Goal: Task Accomplishment & Management: Complete application form

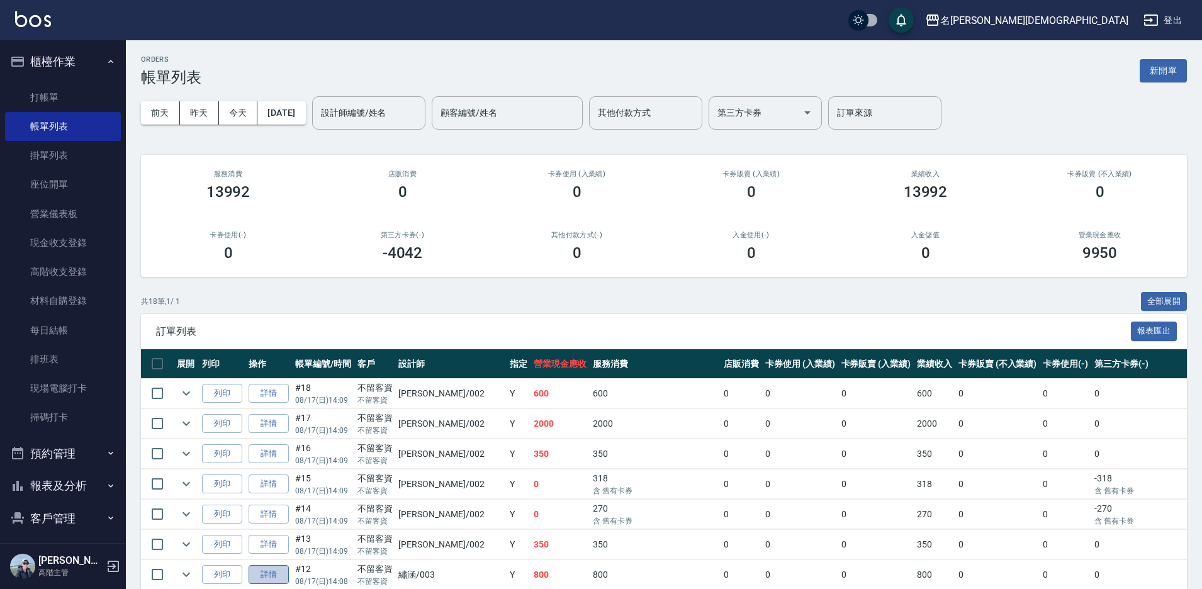
click at [274, 573] on link "詳情" at bounding box center [269, 575] width 40 height 20
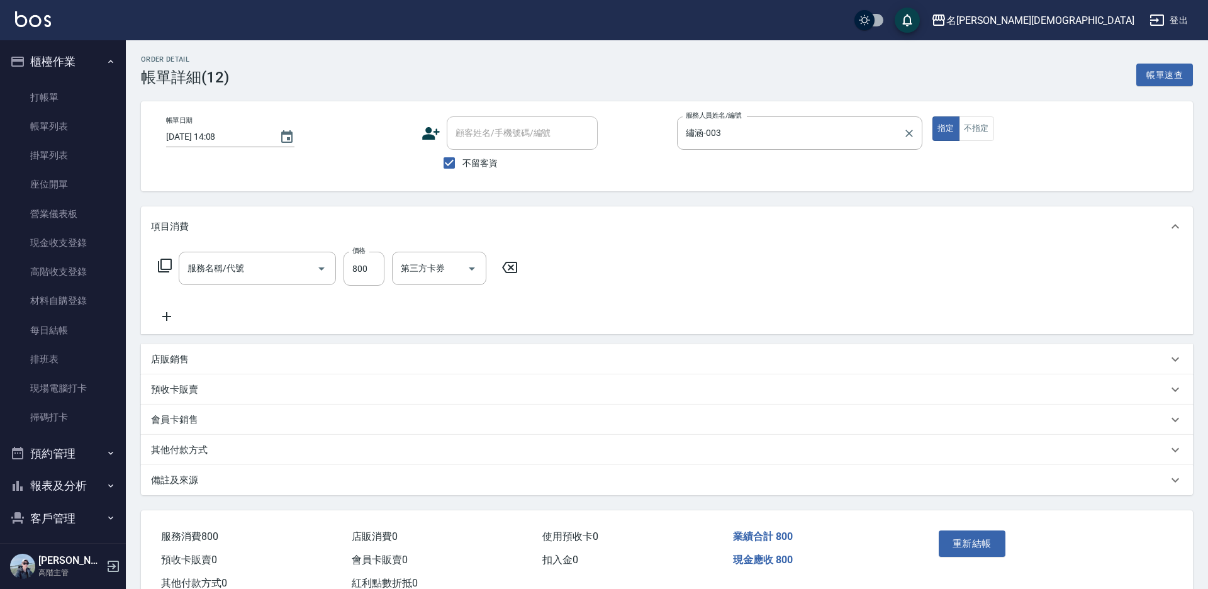
type input "[DATE] 14:08"
checkbox input "true"
type input "繡涵-003"
type input "美甲(900)"
click at [755, 132] on input "繡涵-003" at bounding box center [787, 133] width 214 height 22
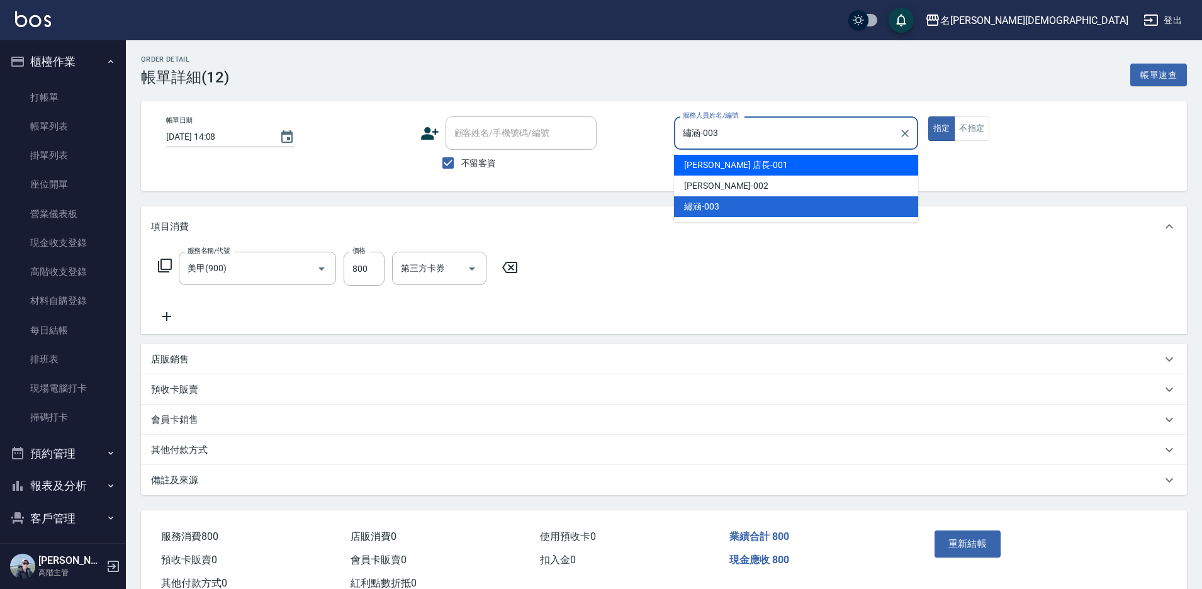
click at [743, 164] on div "[PERSON_NAME] 店長 -001" at bounding box center [796, 165] width 244 height 21
type input "[PERSON_NAME] 店長-001"
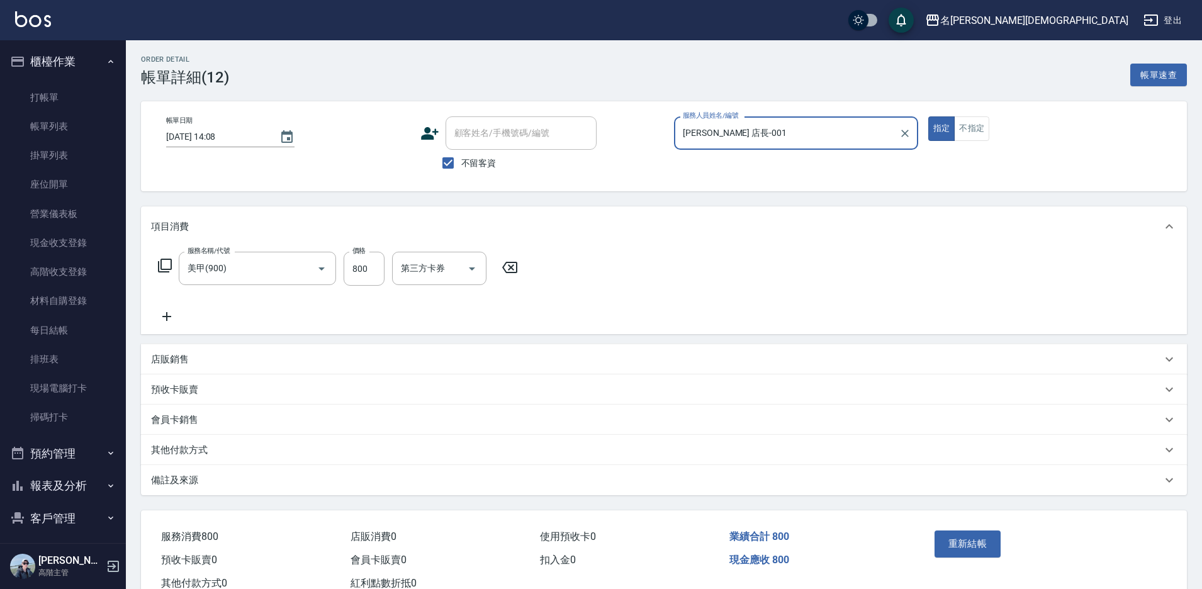
click at [503, 265] on icon at bounding box center [509, 267] width 31 height 15
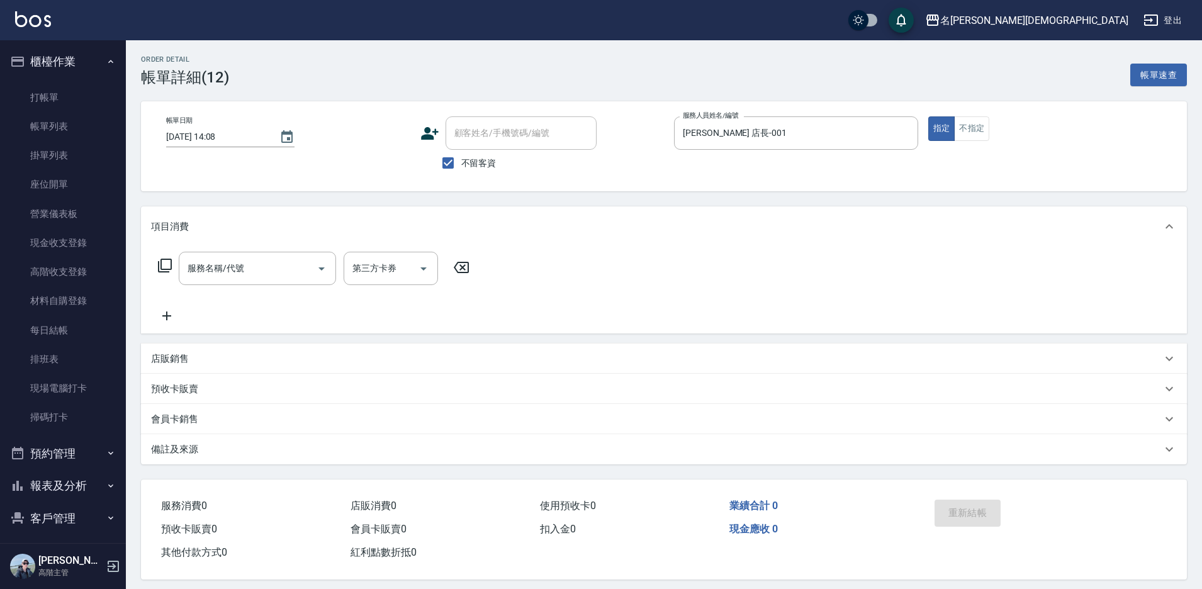
click at [166, 264] on icon at bounding box center [164, 265] width 15 height 15
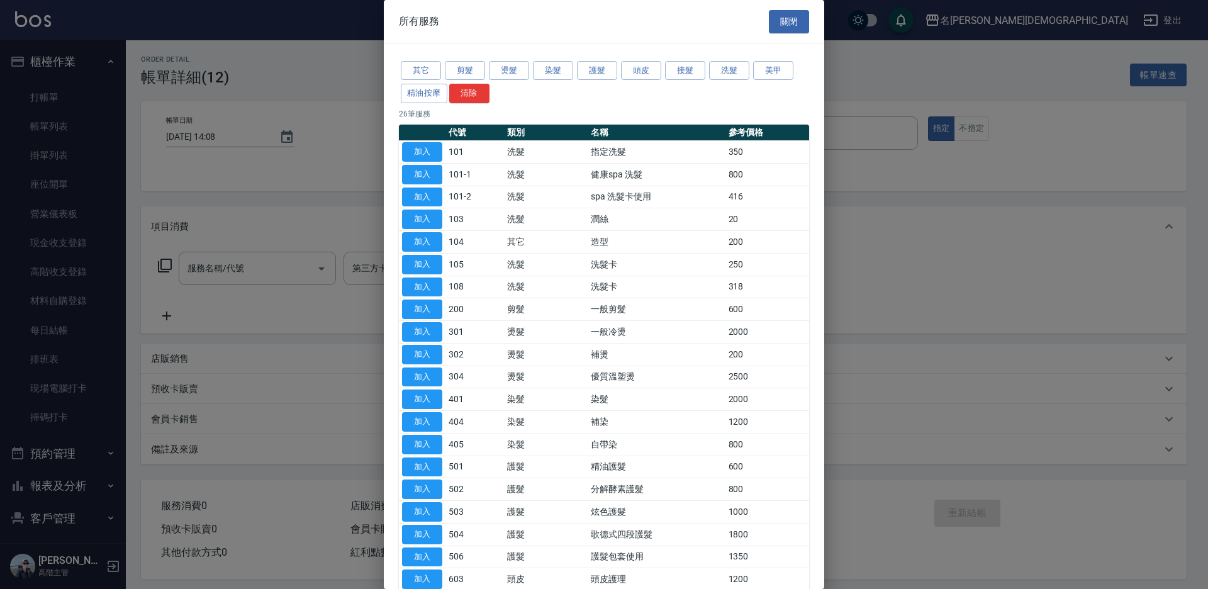
click at [432, 144] on button "加入" at bounding box center [422, 152] width 40 height 20
type input "指定洗髮(101)"
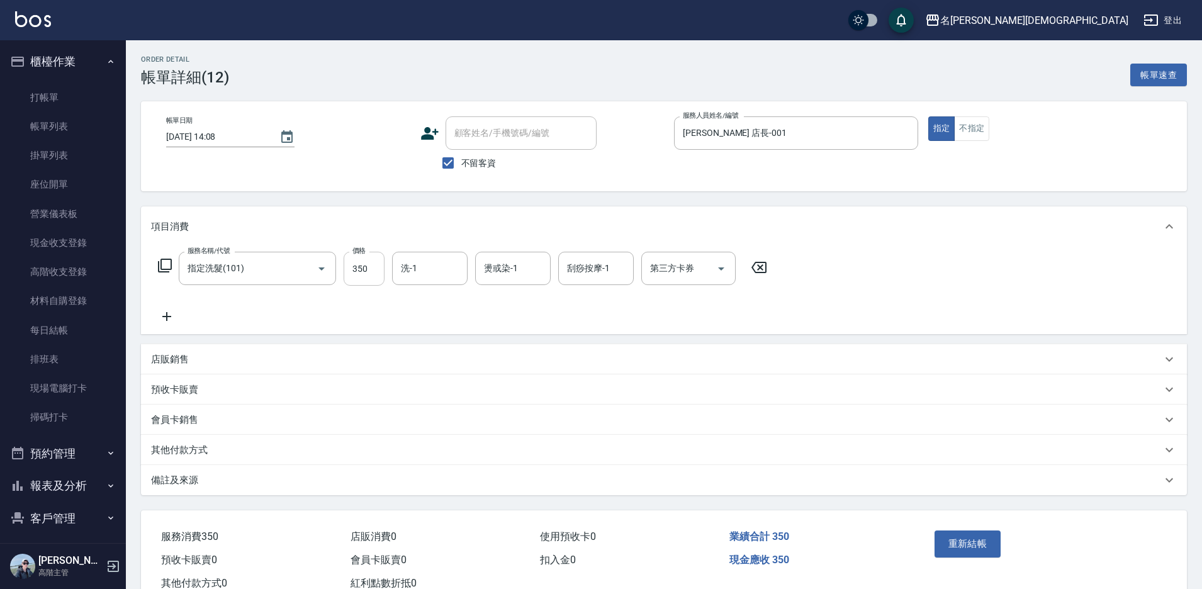
click at [366, 267] on input "350" at bounding box center [364, 269] width 41 height 34
type input "370"
click at [437, 270] on input "洗-1" at bounding box center [430, 268] width 64 height 22
click at [427, 345] on div "繡涵 -003" at bounding box center [430, 355] width 76 height 21
type input "繡涵-003"
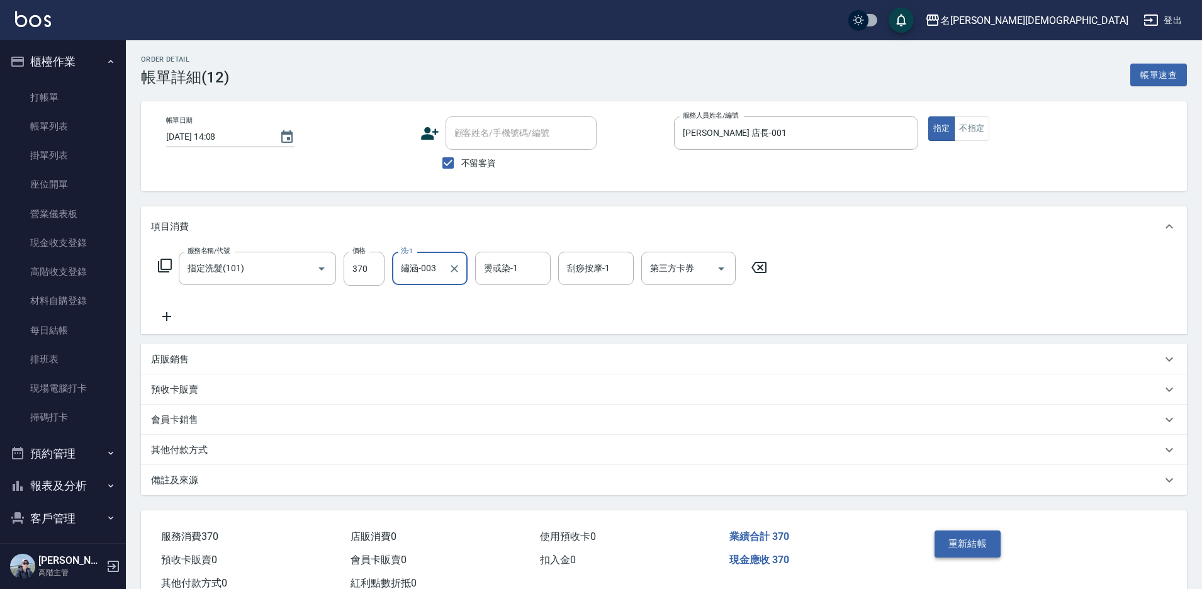
click at [957, 553] on button "重新結帳" at bounding box center [968, 544] width 67 height 26
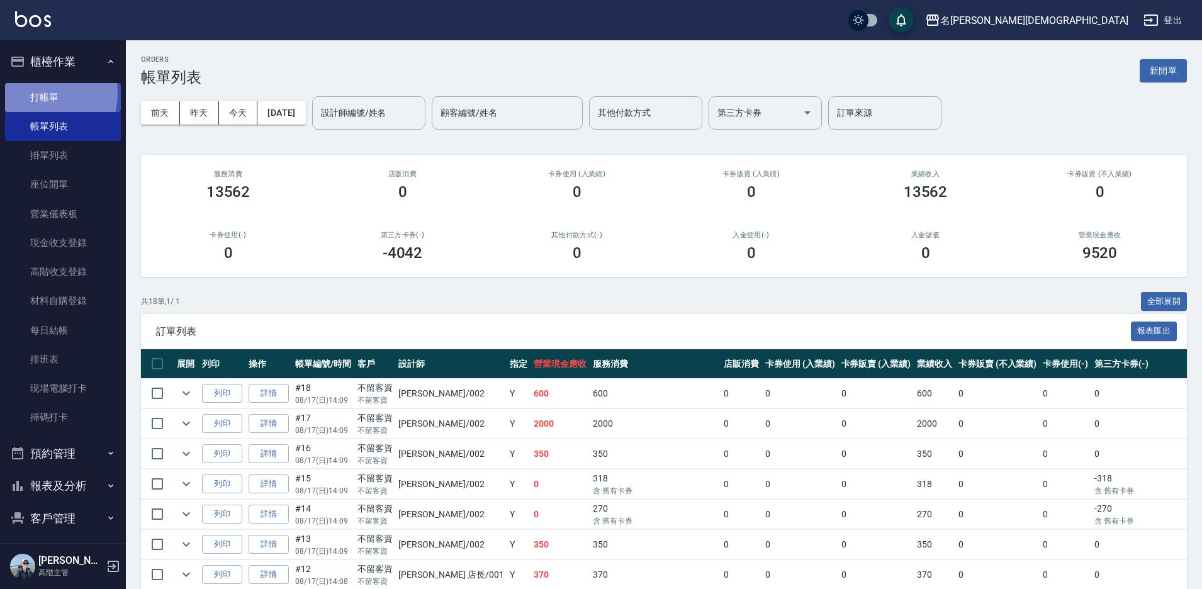
click at [34, 93] on link "打帳單" at bounding box center [63, 97] width 116 height 29
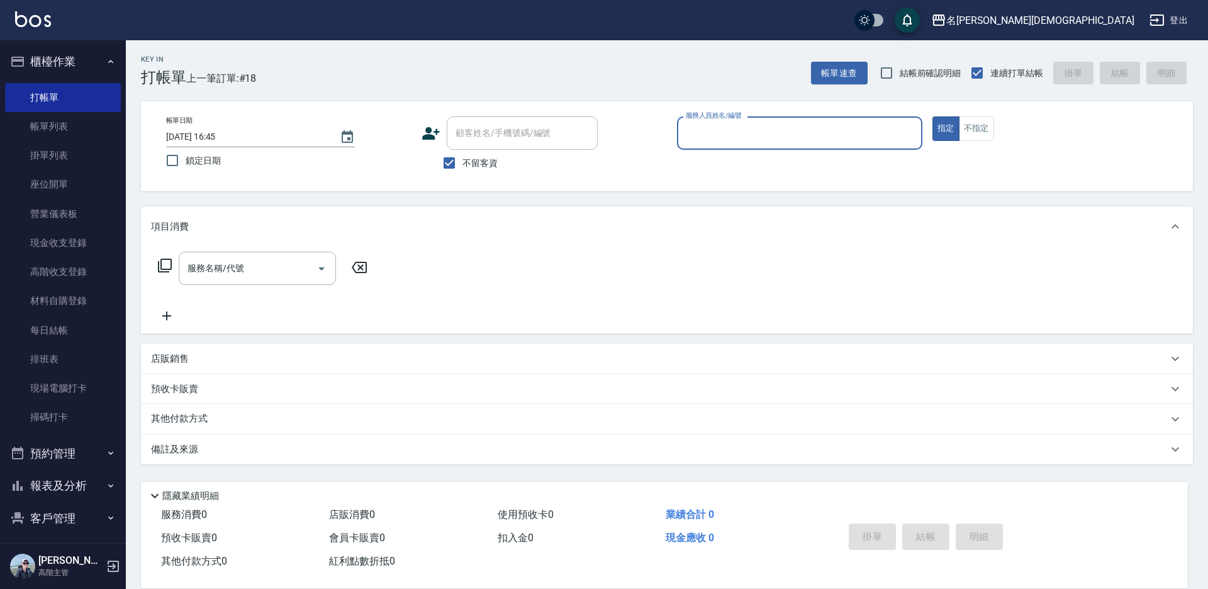
click at [728, 130] on input "服務人員姓名/編號" at bounding box center [800, 133] width 234 height 22
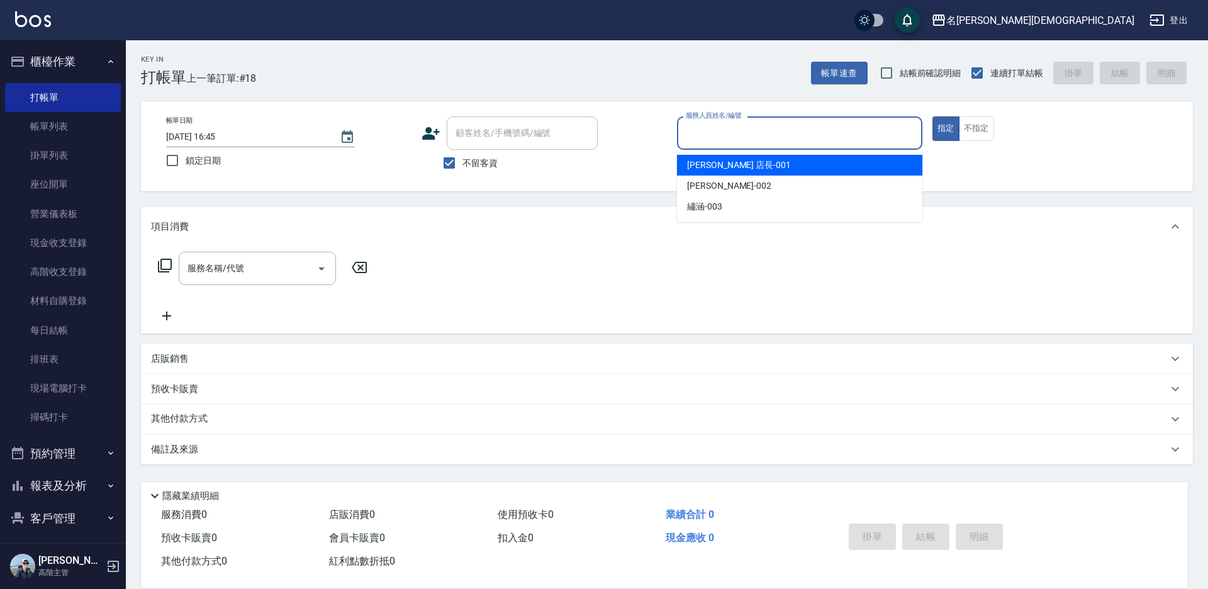
drag, startPoint x: 729, startPoint y: 165, endPoint x: 608, endPoint y: 186, distance: 122.6
click at [728, 165] on span "[PERSON_NAME] 店長 -001" at bounding box center [739, 165] width 104 height 13
type input "[PERSON_NAME] 店長-001"
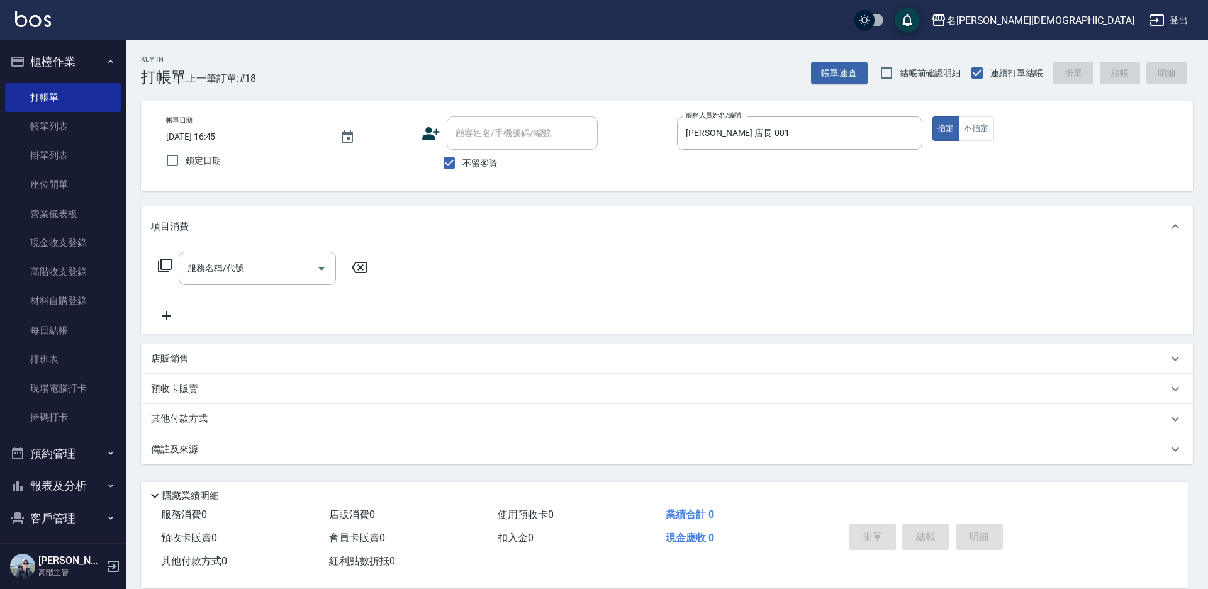
click at [162, 265] on icon at bounding box center [164, 265] width 15 height 15
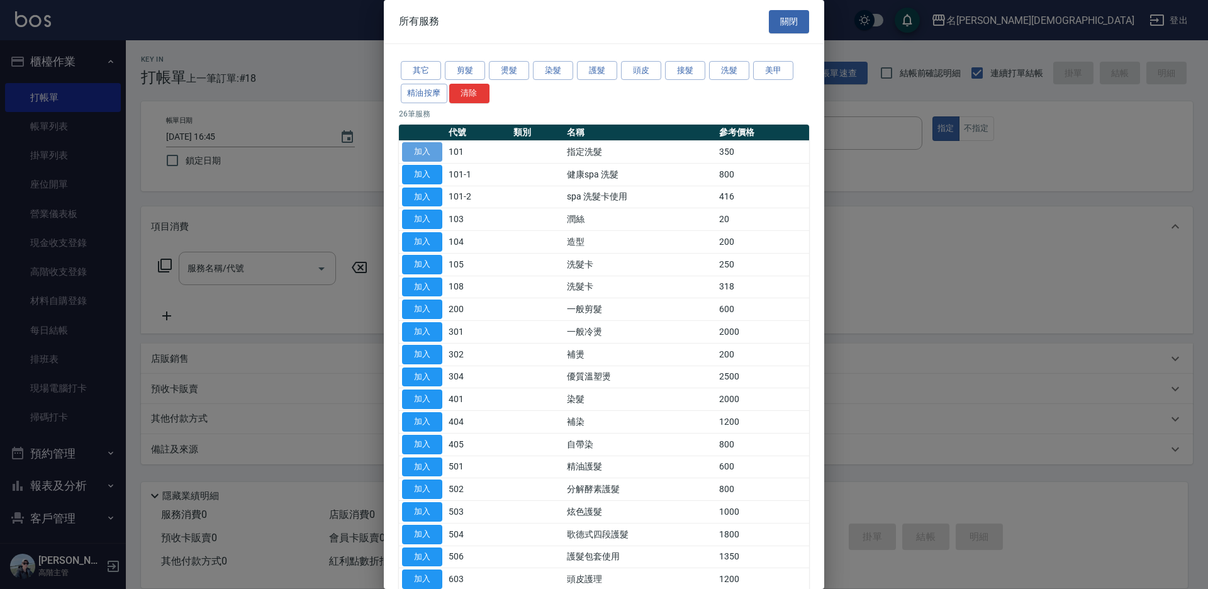
click at [413, 151] on button "加入" at bounding box center [422, 152] width 40 height 20
type input "指定洗髮(101)"
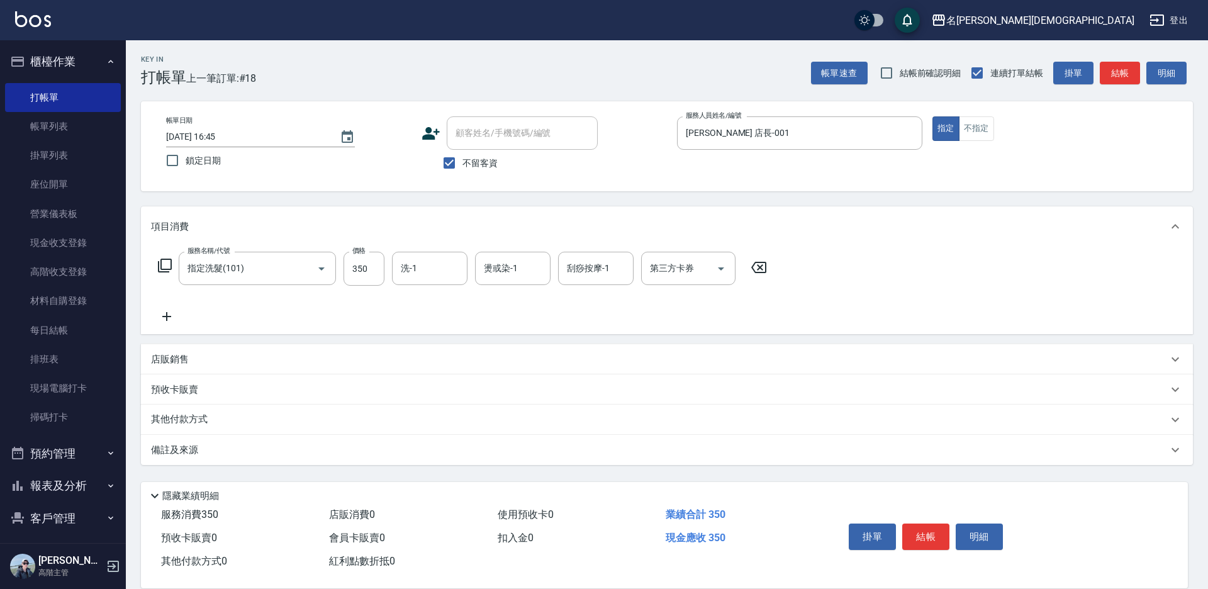
click at [168, 263] on icon at bounding box center [164, 265] width 15 height 15
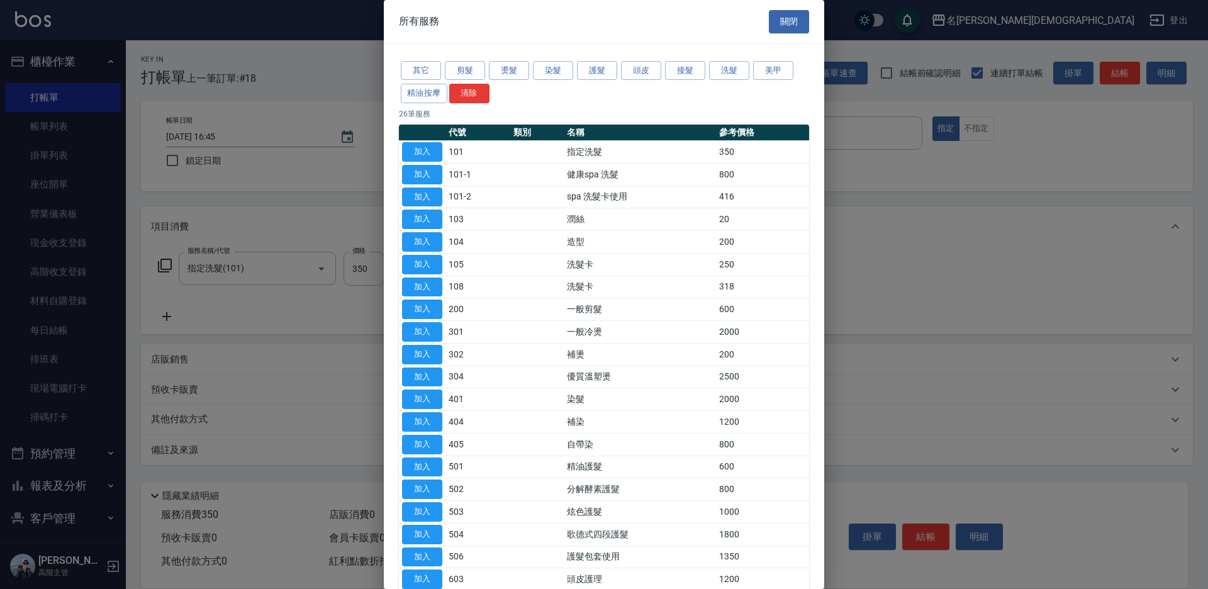
click at [418, 308] on button "加入" at bounding box center [422, 310] width 40 height 20
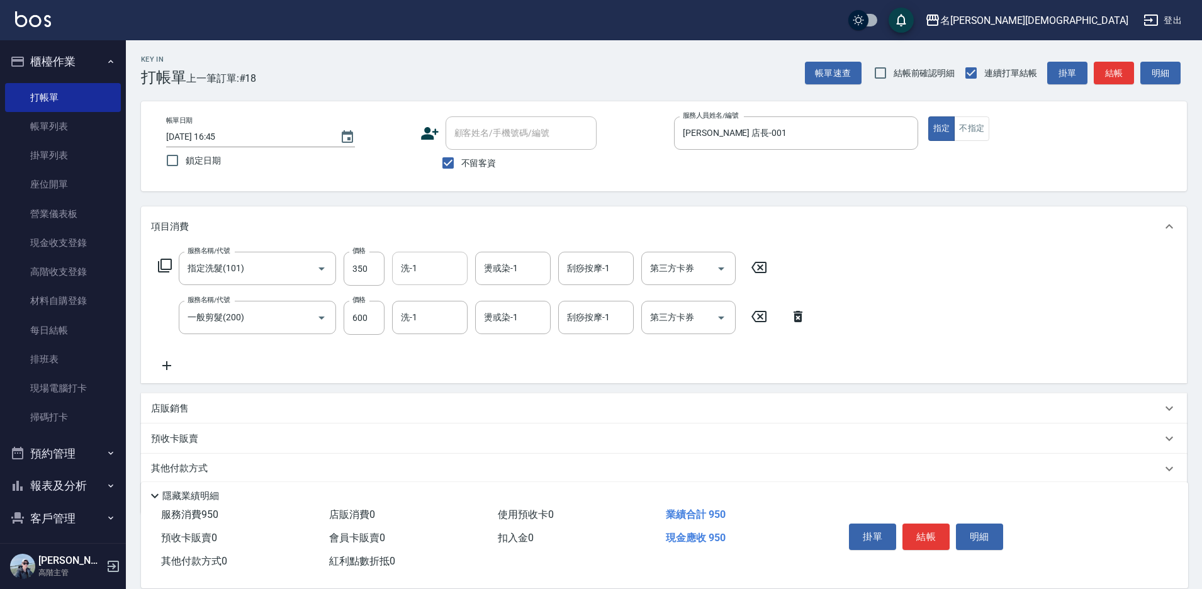
click at [441, 266] on input "洗-1" at bounding box center [430, 268] width 64 height 22
drag, startPoint x: 440, startPoint y: 339, endPoint x: 613, endPoint y: 363, distance: 174.6
click at [440, 345] on div "繡涵 -003" at bounding box center [430, 355] width 76 height 21
type input "繡涵-003"
click at [924, 525] on button "結帳" at bounding box center [925, 537] width 47 height 26
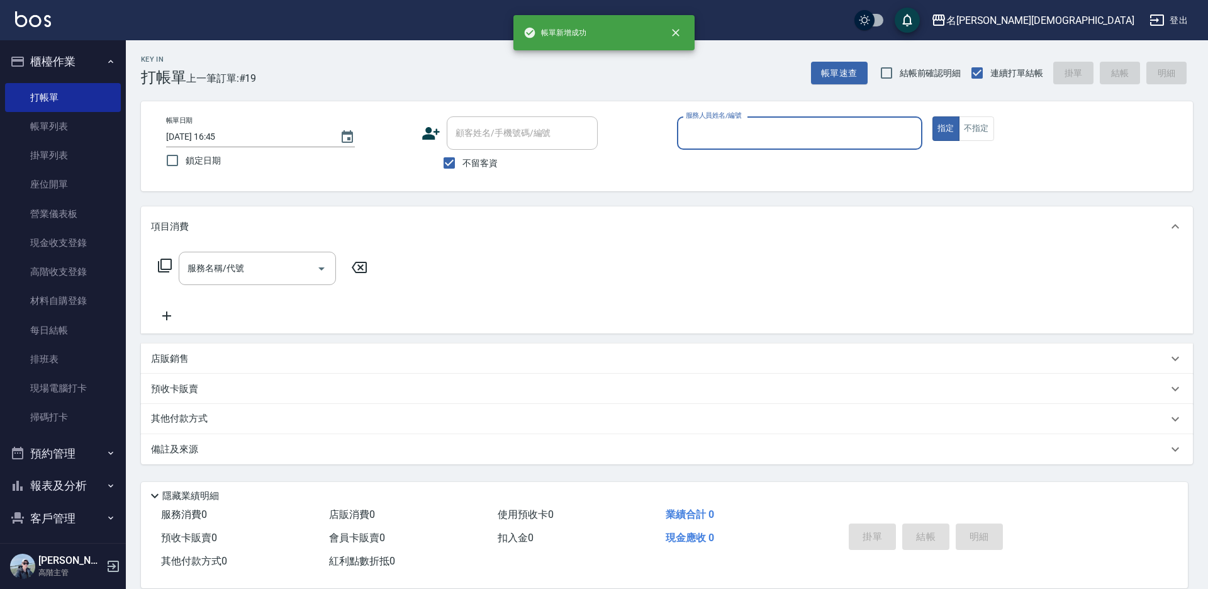
click at [699, 131] on input "服務人員姓名/編號" at bounding box center [800, 133] width 234 height 22
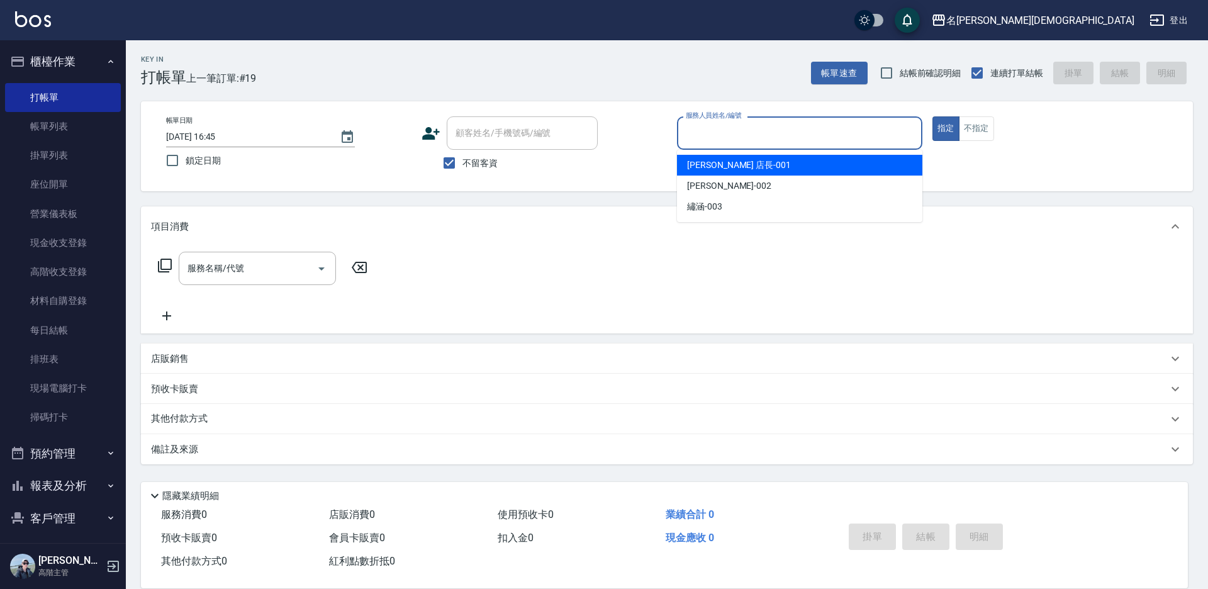
click at [708, 157] on div "[PERSON_NAME] 店長 -001" at bounding box center [799, 165] width 245 height 21
type input "[PERSON_NAME] 店長-001"
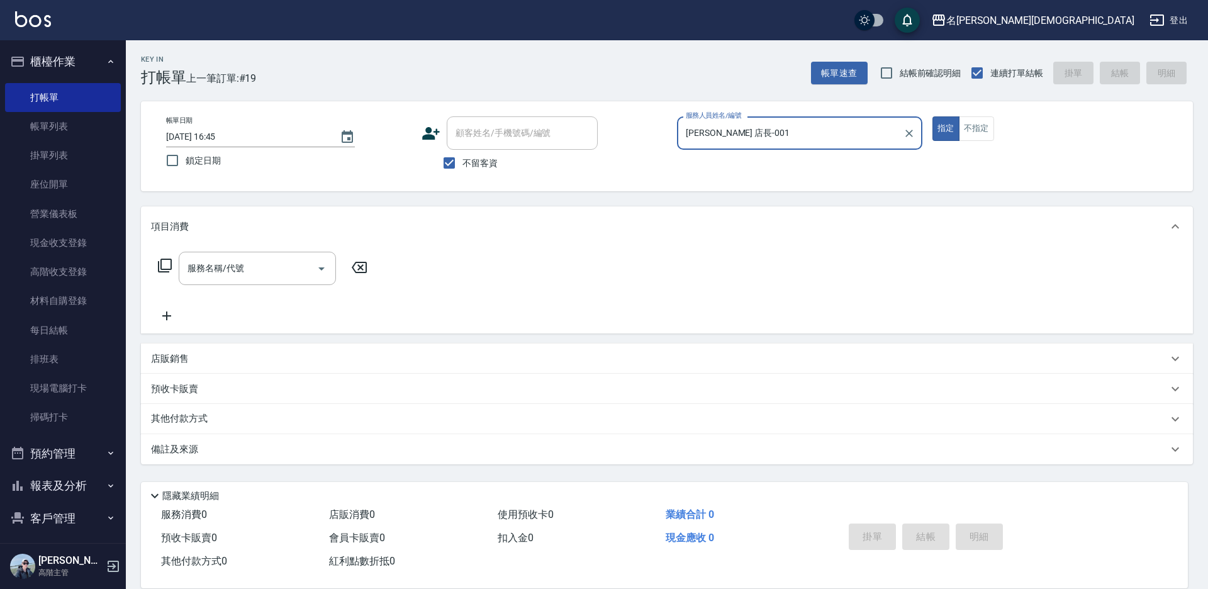
click at [166, 264] on icon at bounding box center [164, 265] width 15 height 15
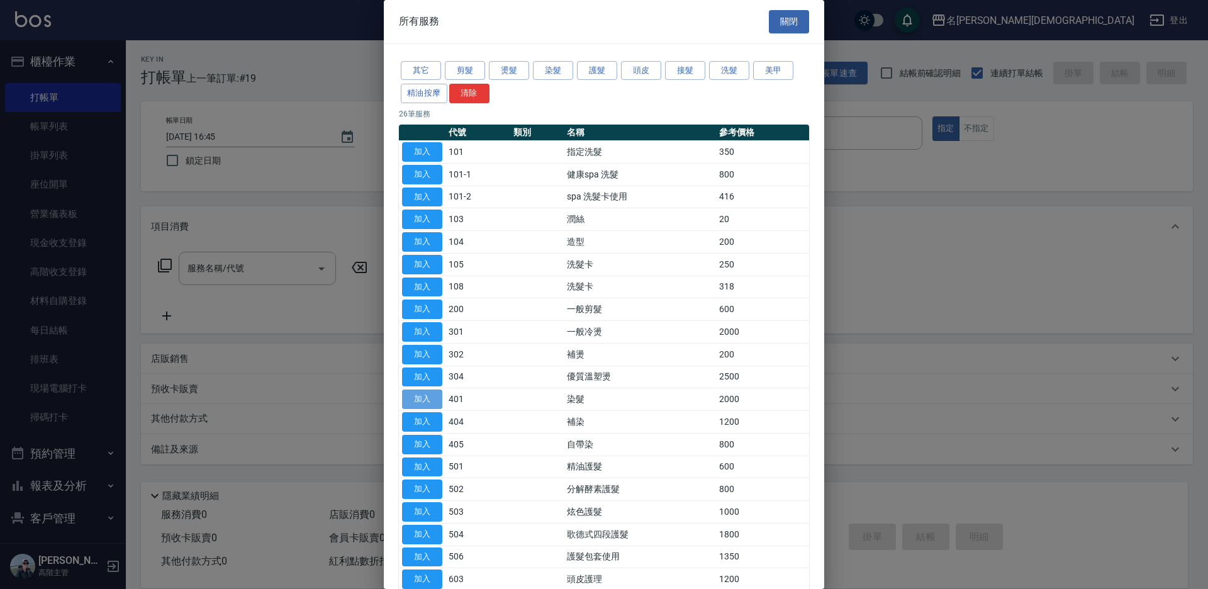
click at [426, 404] on button "加入" at bounding box center [422, 400] width 40 height 20
type input "染髮(401)"
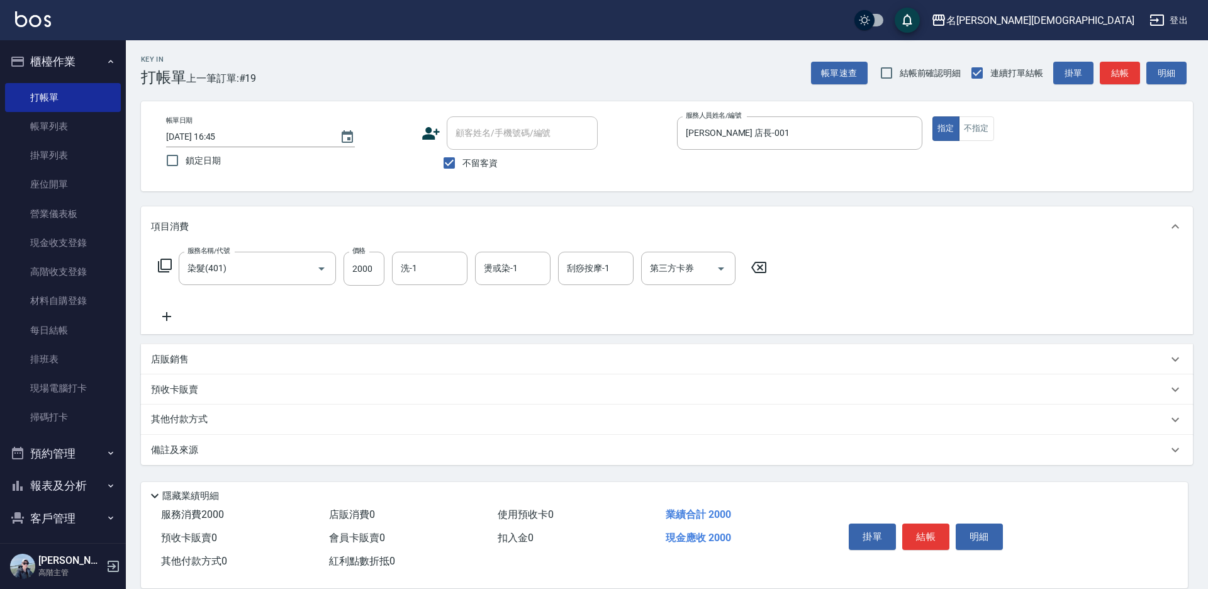
click at [165, 268] on icon at bounding box center [164, 265] width 15 height 15
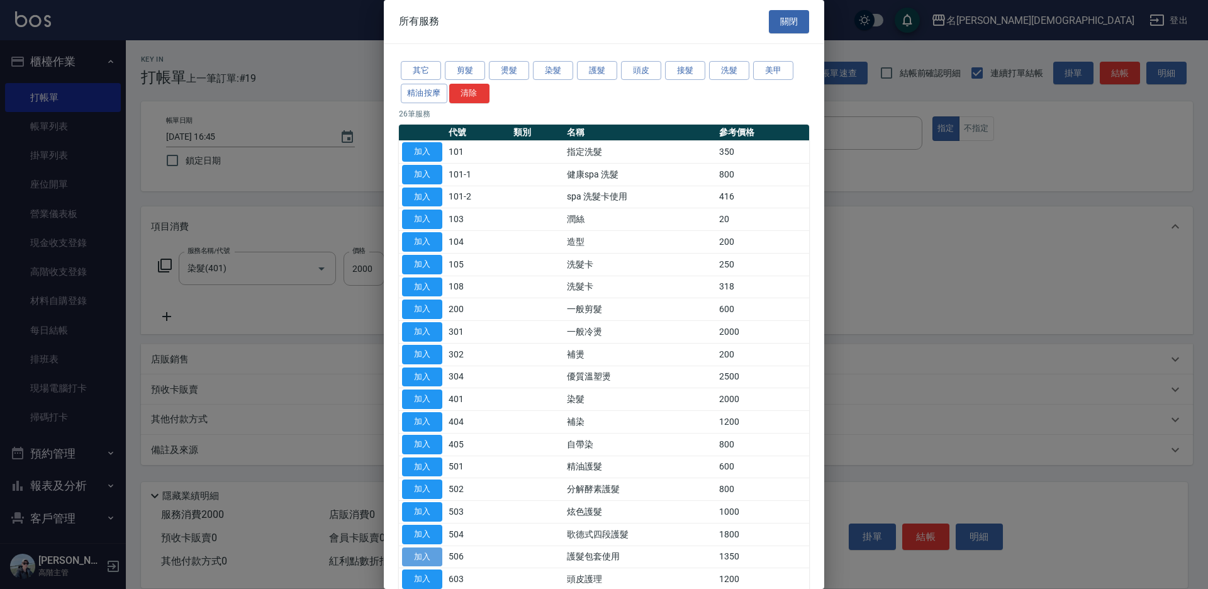
click at [422, 553] on button "加入" at bounding box center [422, 558] width 40 height 20
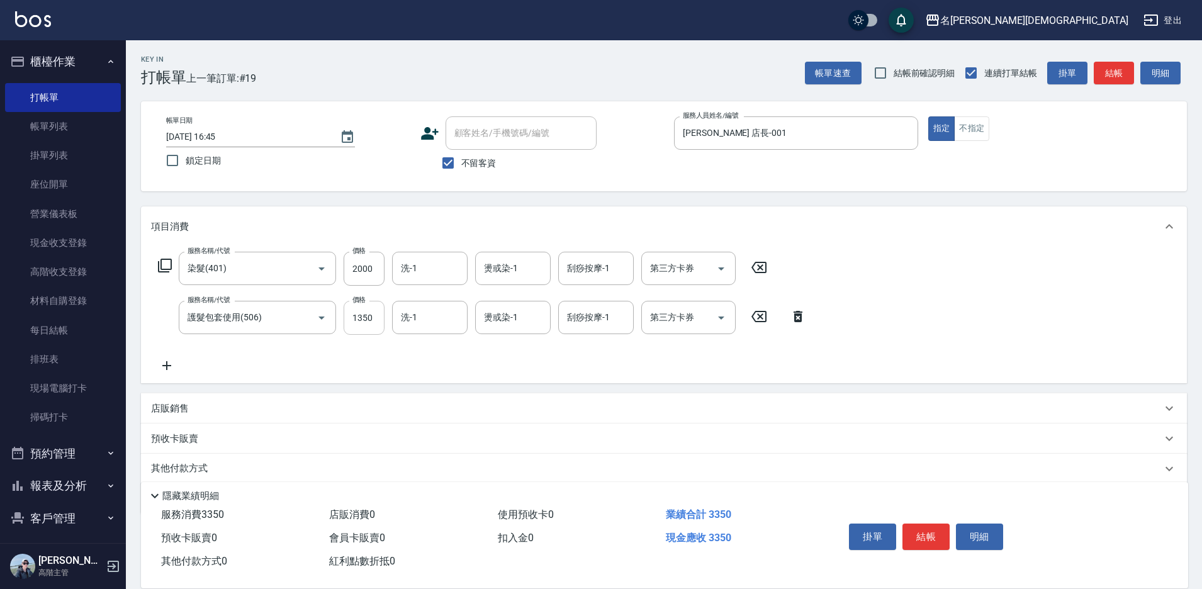
click at [366, 321] on input "1350" at bounding box center [364, 318] width 41 height 34
type input "600"
click at [353, 269] on input "2000" at bounding box center [364, 269] width 41 height 34
type input "3400"
click at [436, 269] on input "洗-1" at bounding box center [430, 268] width 64 height 22
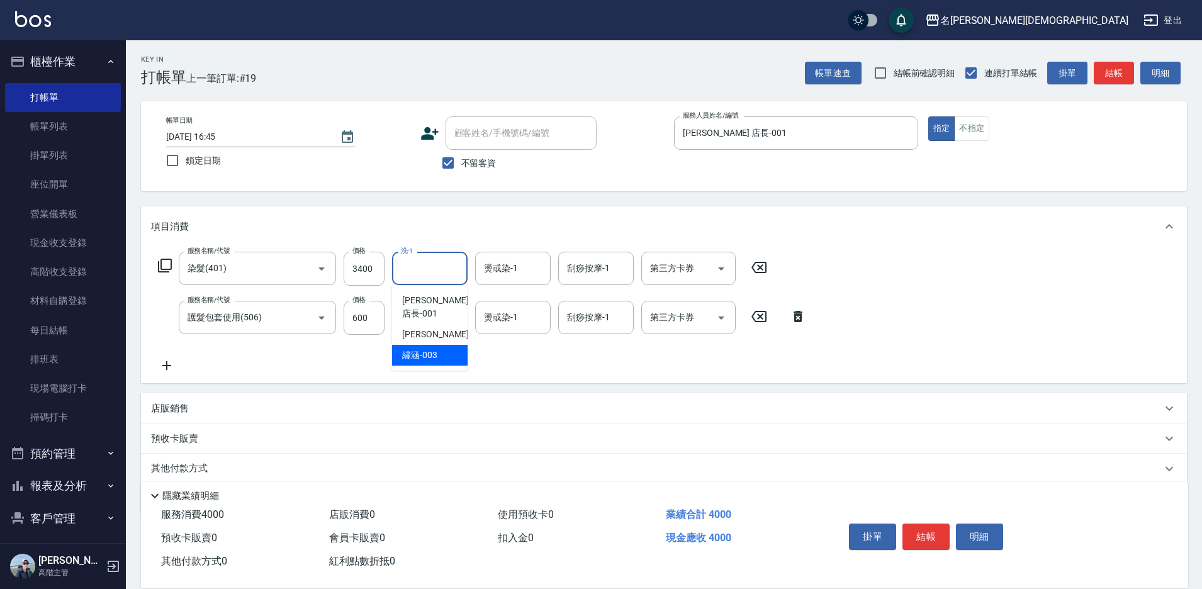
click at [432, 349] on span "繡涵 -003" at bounding box center [419, 355] width 35 height 13
type input "繡涵-003"
click at [425, 329] on div "洗-1" at bounding box center [430, 317] width 76 height 33
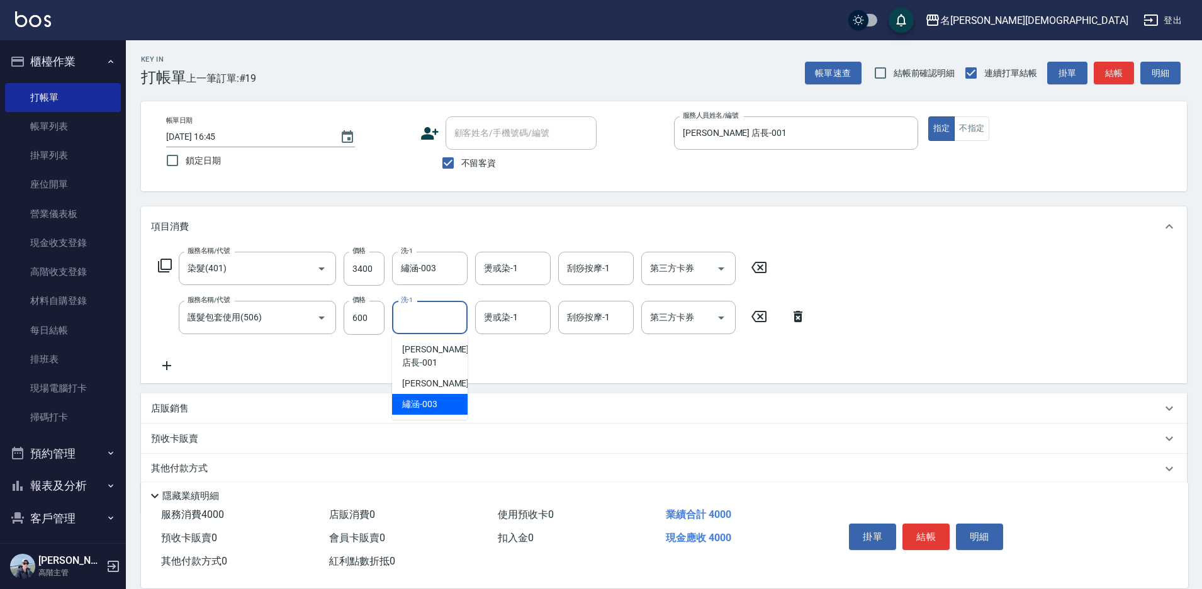
click at [427, 398] on span "繡涵 -003" at bounding box center [419, 404] width 35 height 13
type input "繡涵-003"
click at [927, 533] on button "結帳" at bounding box center [925, 537] width 47 height 26
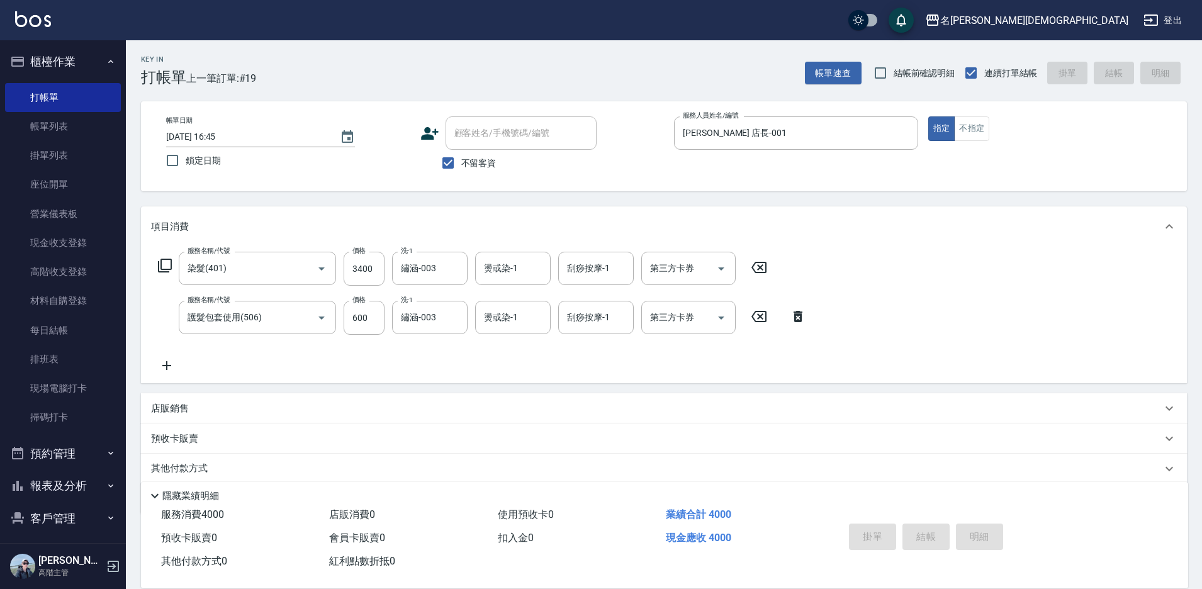
type input "[DATE] 16:46"
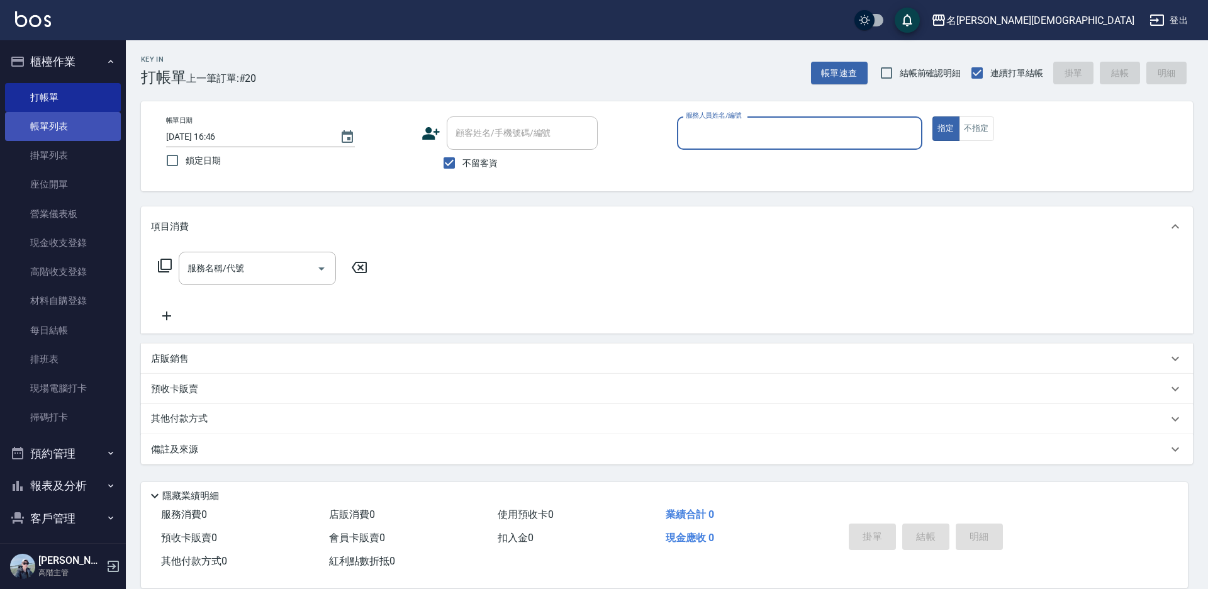
drag, startPoint x: 47, startPoint y: 135, endPoint x: 631, endPoint y: 262, distance: 597.6
click at [47, 135] on link "帳單列表" at bounding box center [63, 126] width 116 height 29
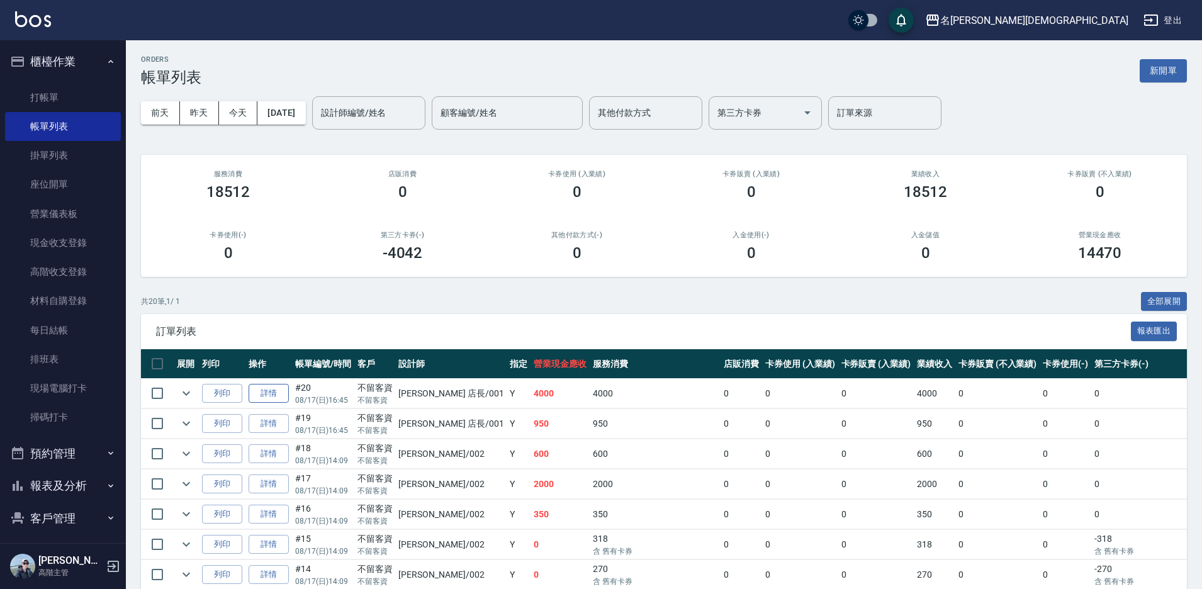
click at [274, 390] on link "詳情" at bounding box center [269, 394] width 40 height 20
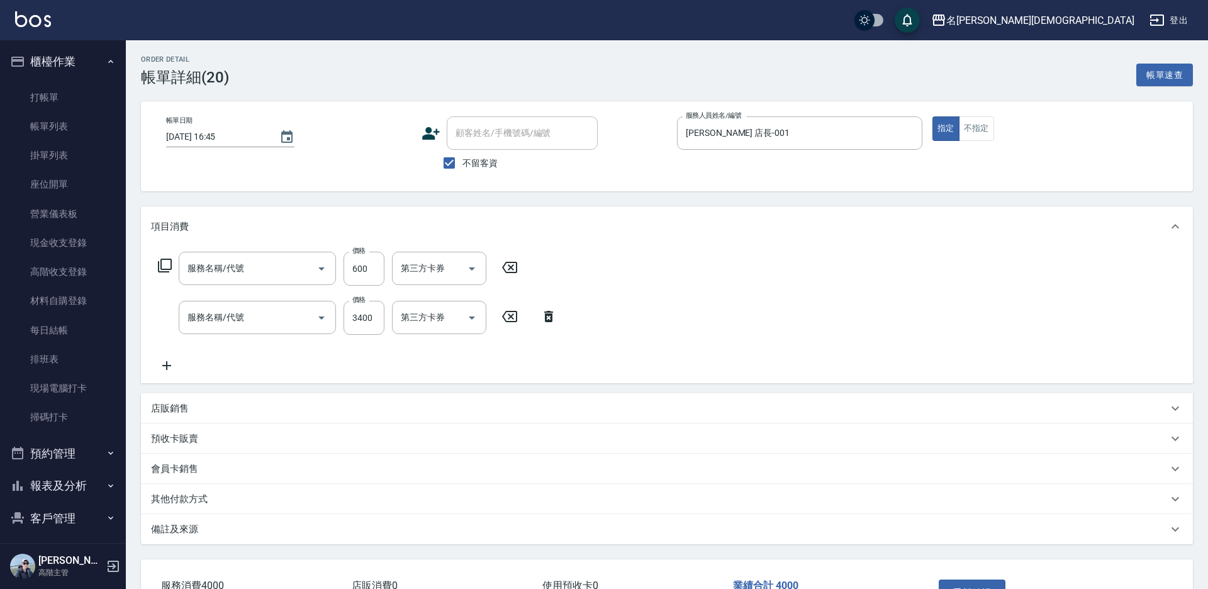
type input "[DATE] 16:45"
checkbox input "true"
type input "[PERSON_NAME] 店長-001"
type input "護髮包套使用(506)"
type input "染髮(401)"
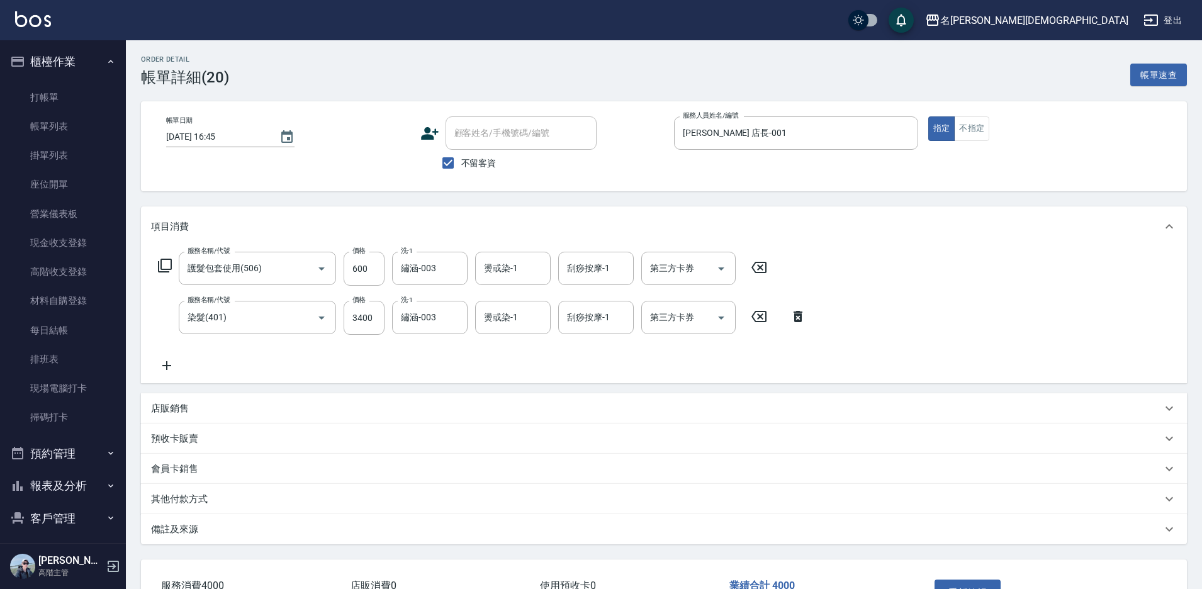
click at [675, 315] on div "第三方卡券 第三方卡券" at bounding box center [688, 317] width 94 height 33
click at [656, 266] on div "第三方卡券 第三方卡券" at bounding box center [688, 268] width 94 height 33
click at [661, 326] on span "舊有卡券" at bounding box center [688, 321] width 94 height 21
type input "舊有卡券"
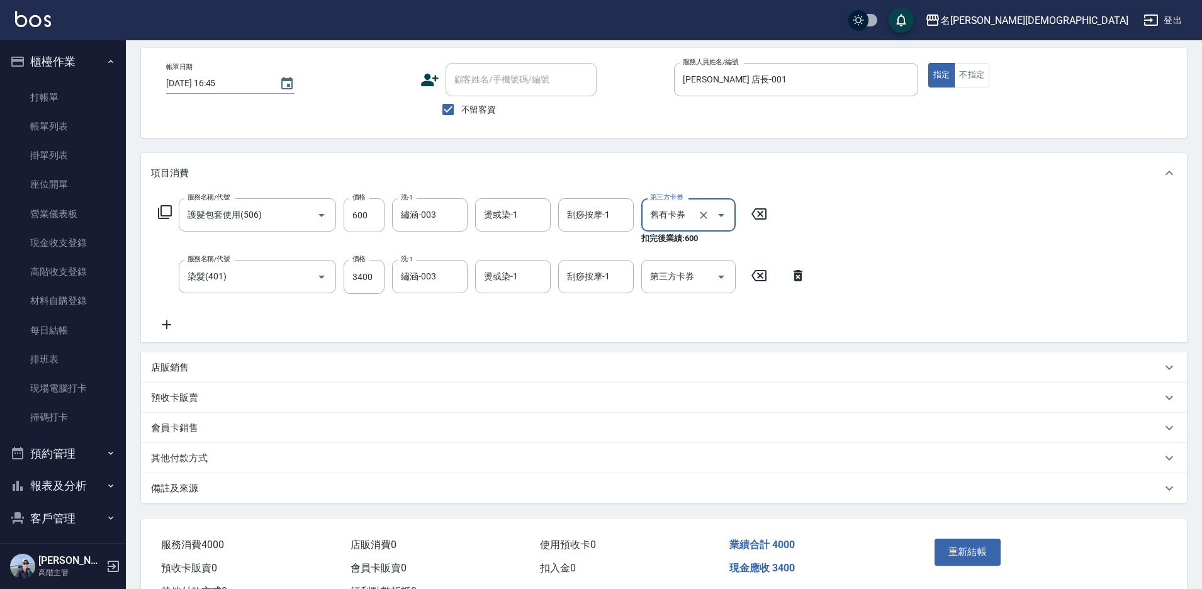
scroll to position [104, 0]
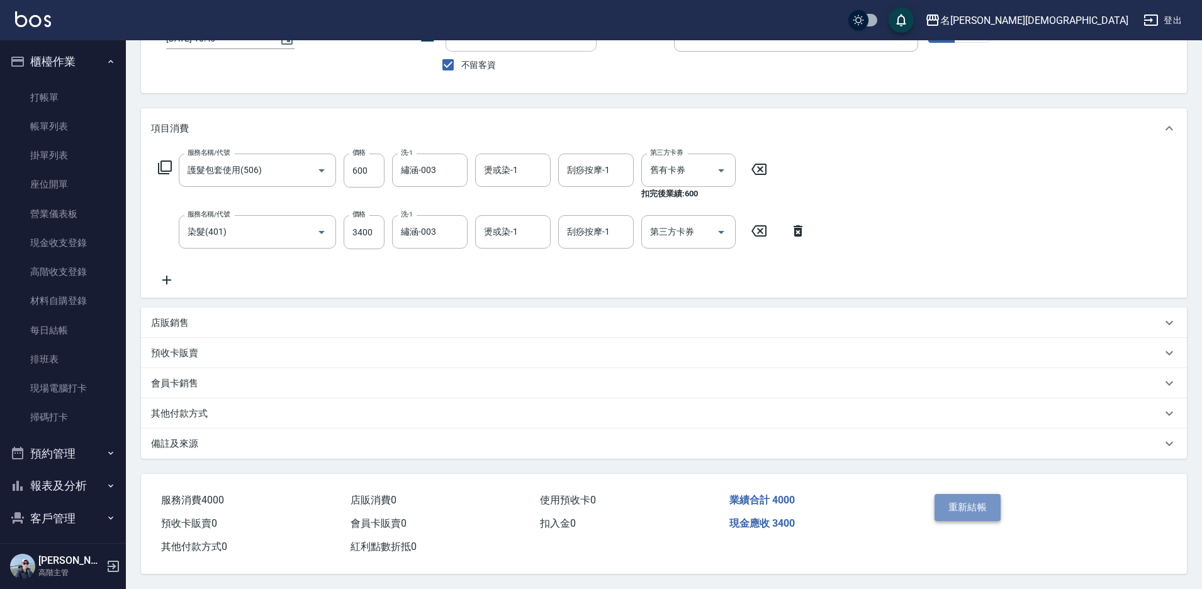
click at [969, 497] on button "重新結帳" at bounding box center [968, 507] width 67 height 26
